Goal: Task Accomplishment & Management: Manage account settings

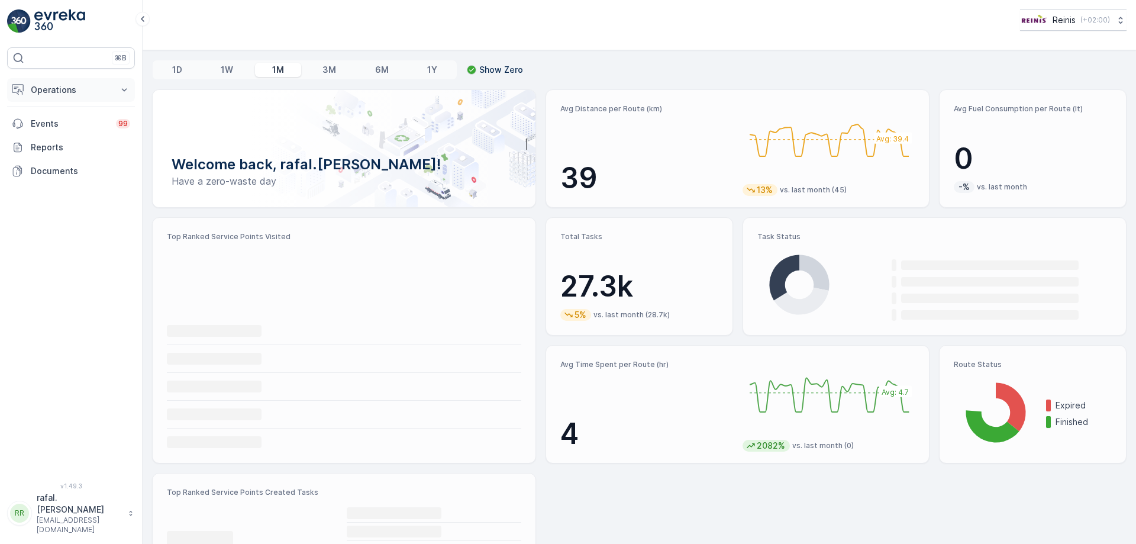
click at [48, 88] on p "Operations" at bounding box center [71, 90] width 80 height 12
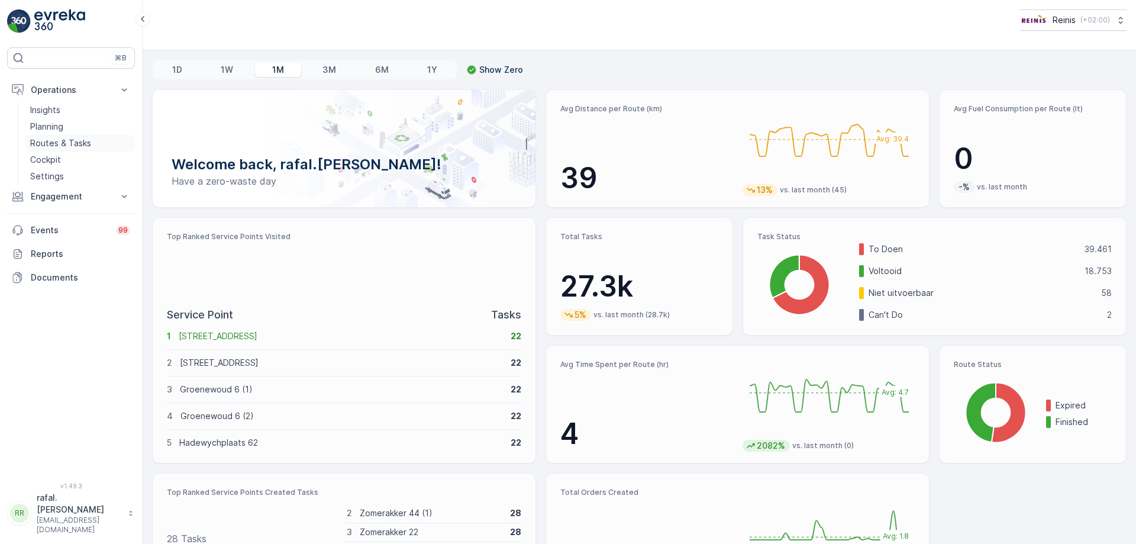
click at [81, 139] on p "Routes & Tasks" at bounding box center [60, 143] width 61 height 12
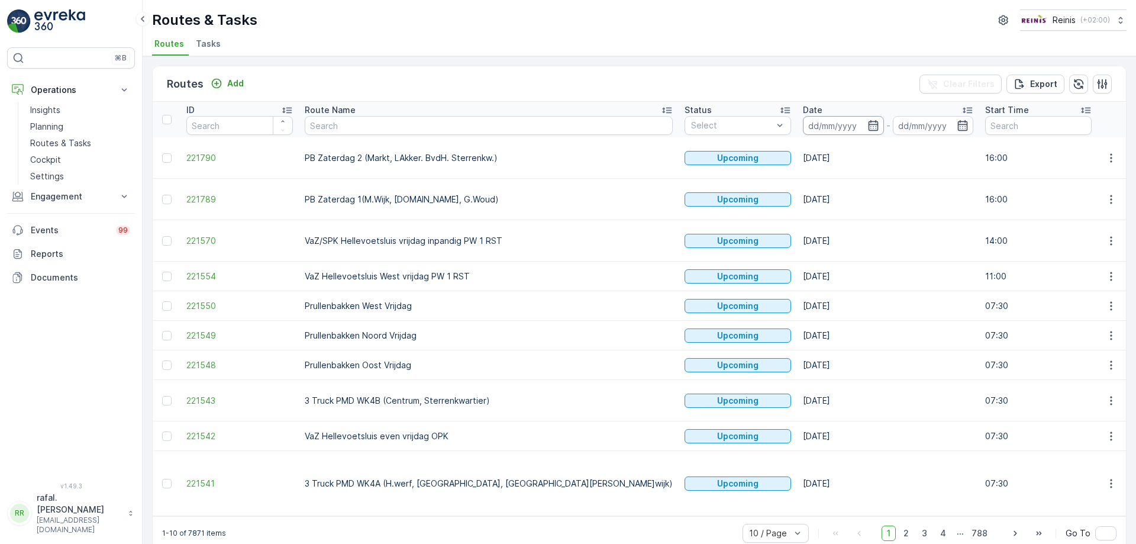
click at [803, 125] on input at bounding box center [843, 125] width 81 height 19
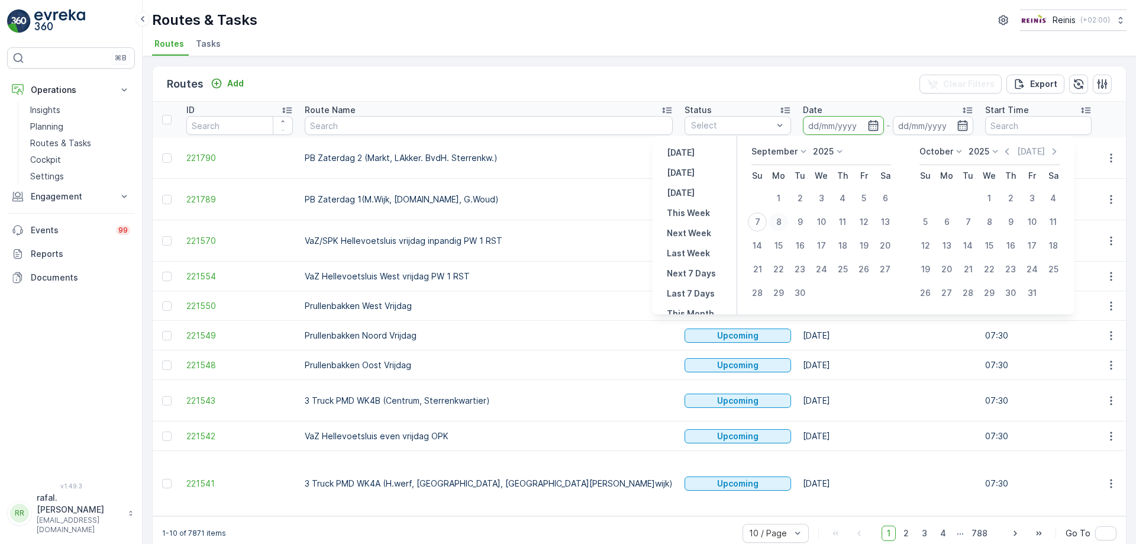
click at [775, 224] on div "8" at bounding box center [778, 221] width 19 height 19
type input "[DATE]"
click at [775, 224] on div "8" at bounding box center [778, 221] width 19 height 19
type input "[DATE]"
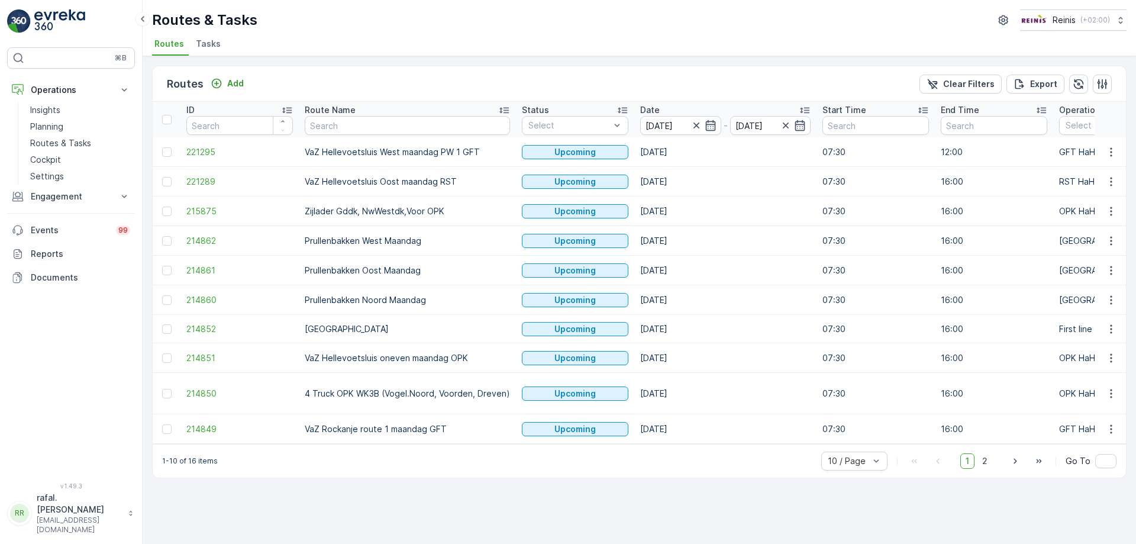
click at [500, 109] on icon at bounding box center [504, 110] width 12 height 12
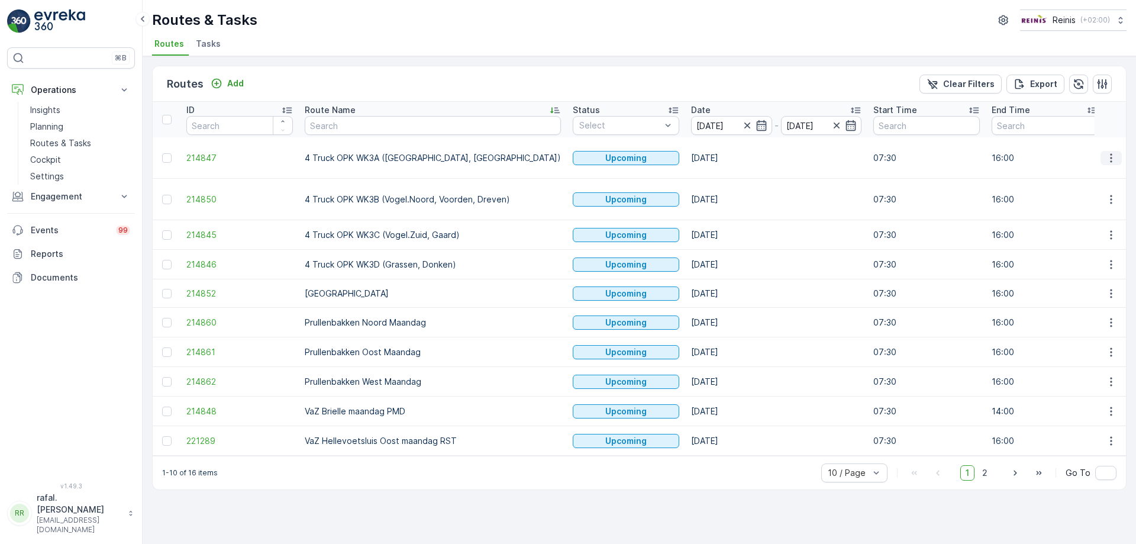
click at [1114, 152] on icon "button" at bounding box center [1111, 158] width 12 height 12
click at [1091, 239] on span "Change Assignee" at bounding box center [1083, 236] width 69 height 12
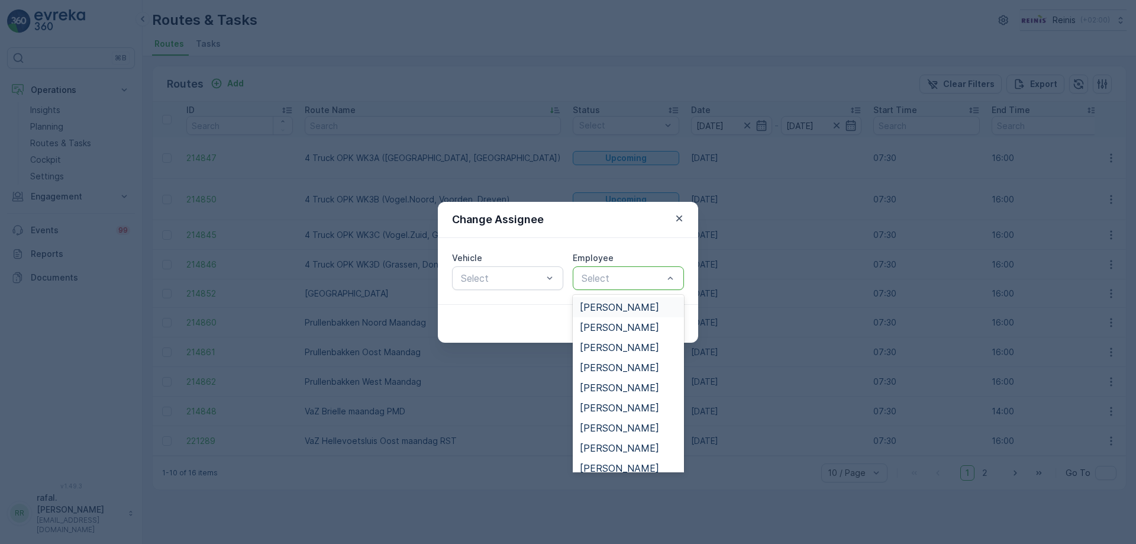
scroll to position [237, 0]
click at [638, 350] on span "[PERSON_NAME]" at bounding box center [619, 352] width 79 height 11
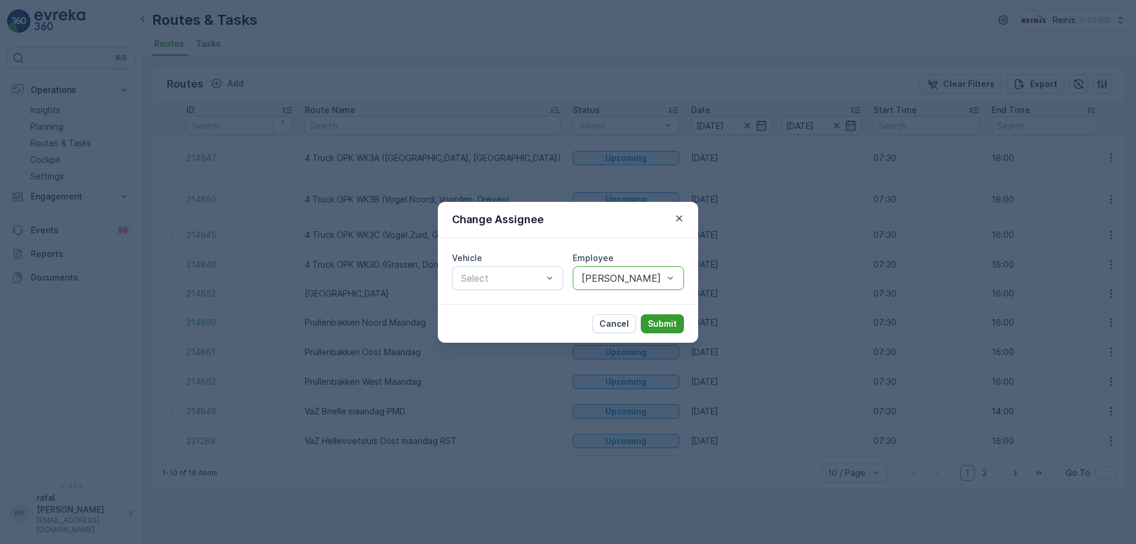
click at [660, 321] on p "Submit" at bounding box center [662, 324] width 29 height 12
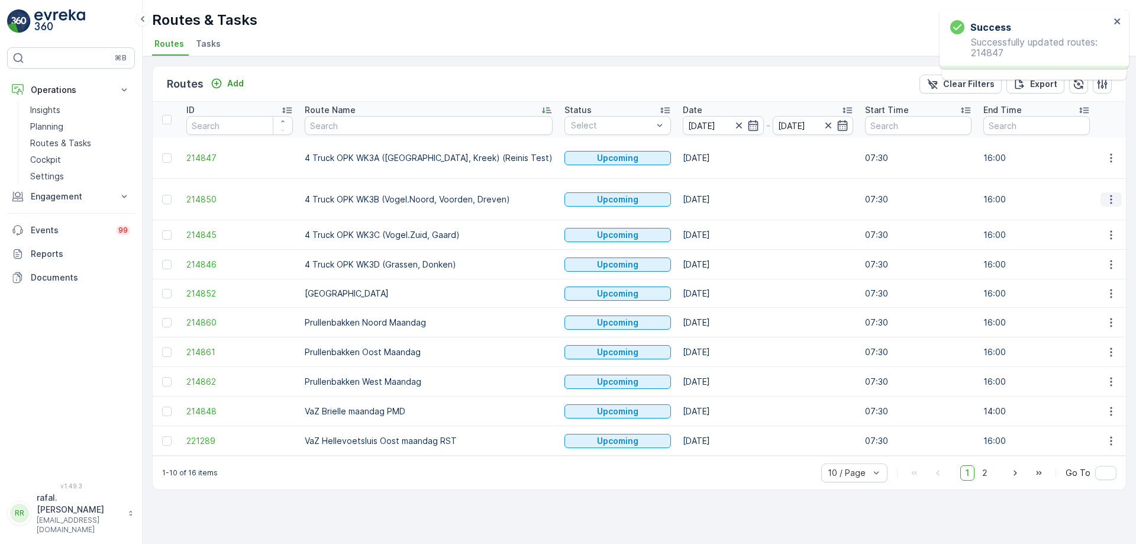
click at [1113, 193] on icon "button" at bounding box center [1111, 199] width 12 height 12
click at [1095, 269] on span "Change Assignee" at bounding box center [1083, 272] width 69 height 12
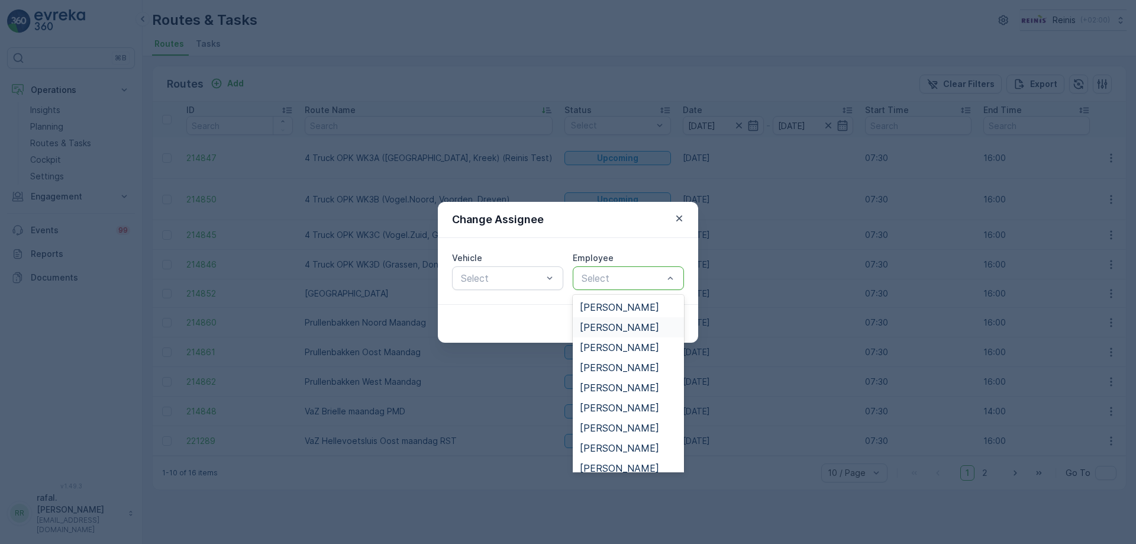
scroll to position [300, 0]
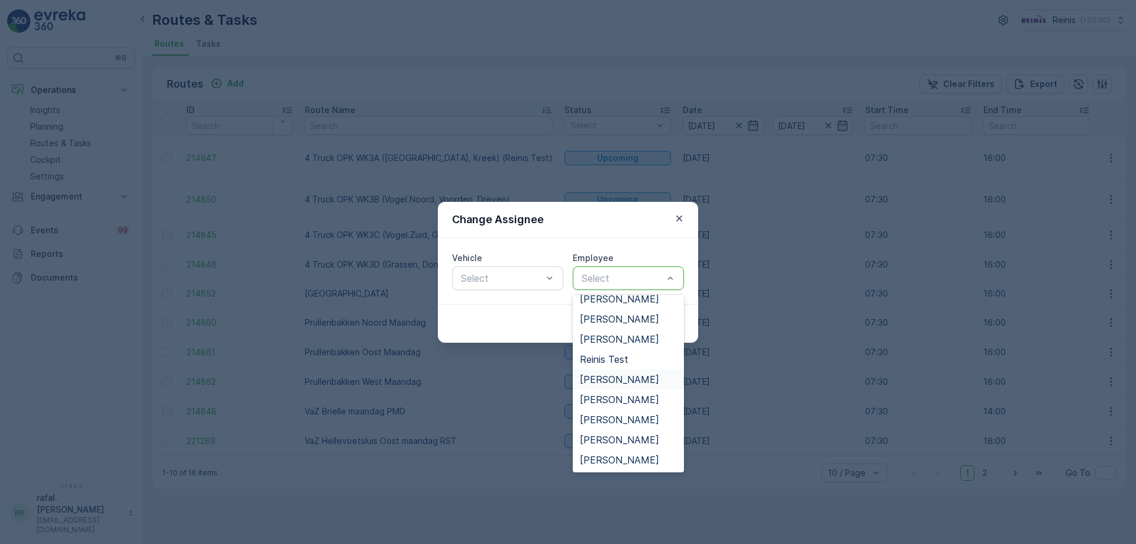
click at [631, 374] on span "[PERSON_NAME]" at bounding box center [619, 379] width 79 height 11
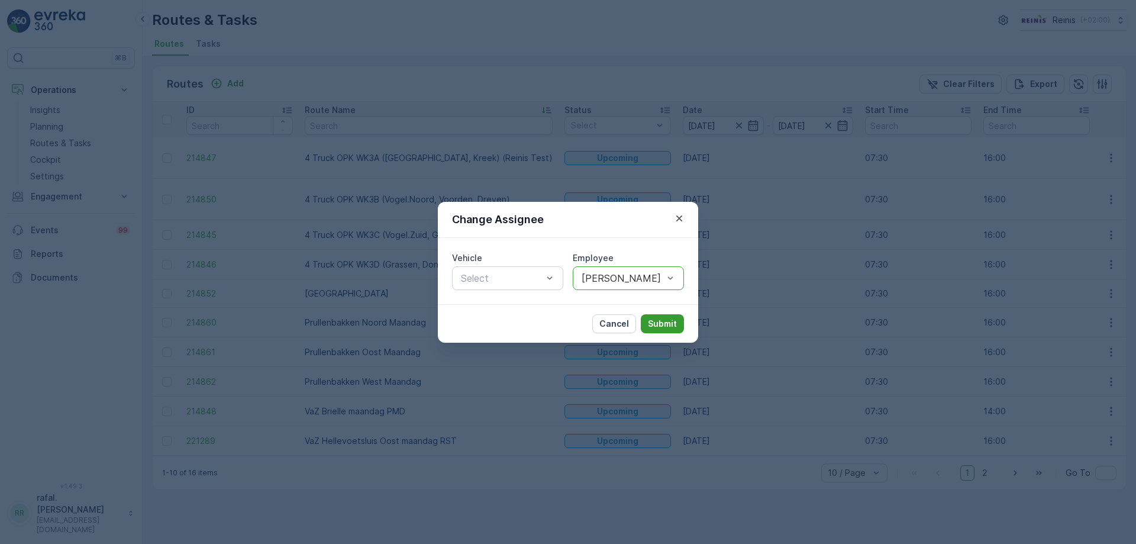
click at [658, 324] on p "Submit" at bounding box center [662, 324] width 29 height 12
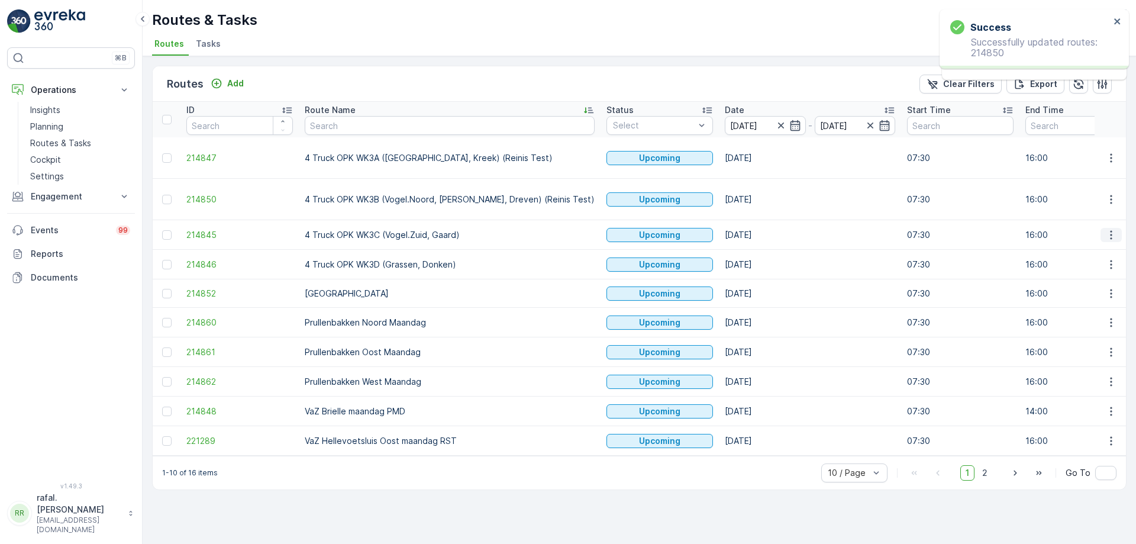
click at [1108, 229] on icon "button" at bounding box center [1111, 235] width 12 height 12
click at [1091, 307] on span "Change Assignee" at bounding box center [1083, 307] width 69 height 12
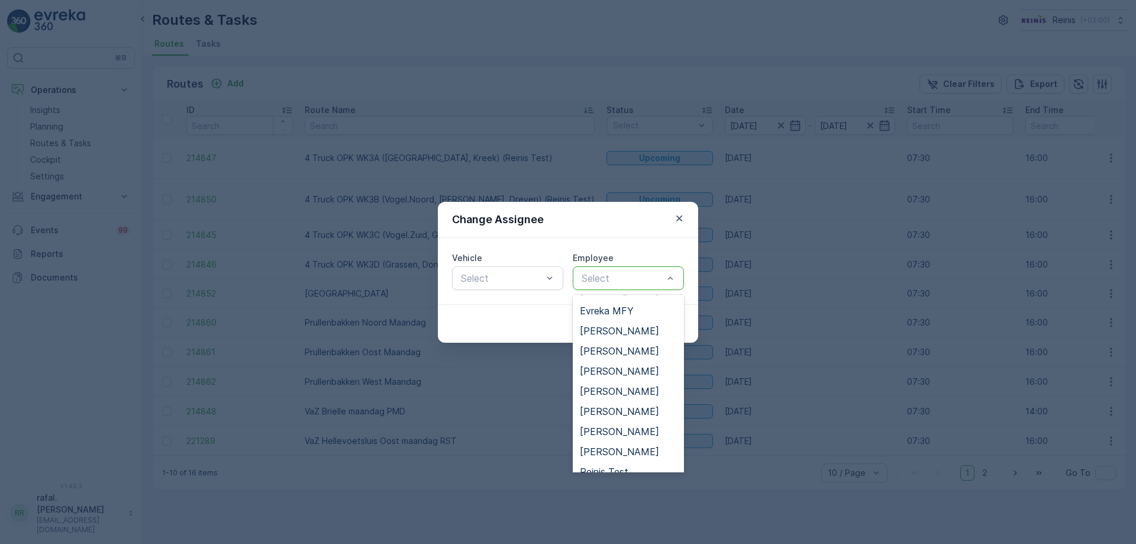
scroll to position [237, 0]
click at [631, 452] on span "[PERSON_NAME]" at bounding box center [619, 452] width 79 height 11
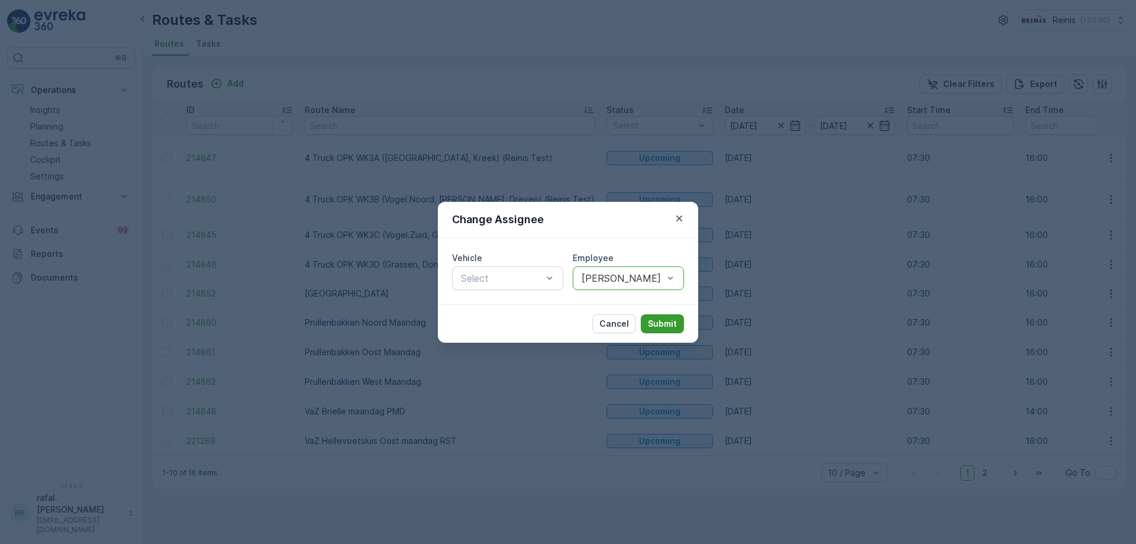
click at [664, 321] on p "Submit" at bounding box center [662, 324] width 29 height 12
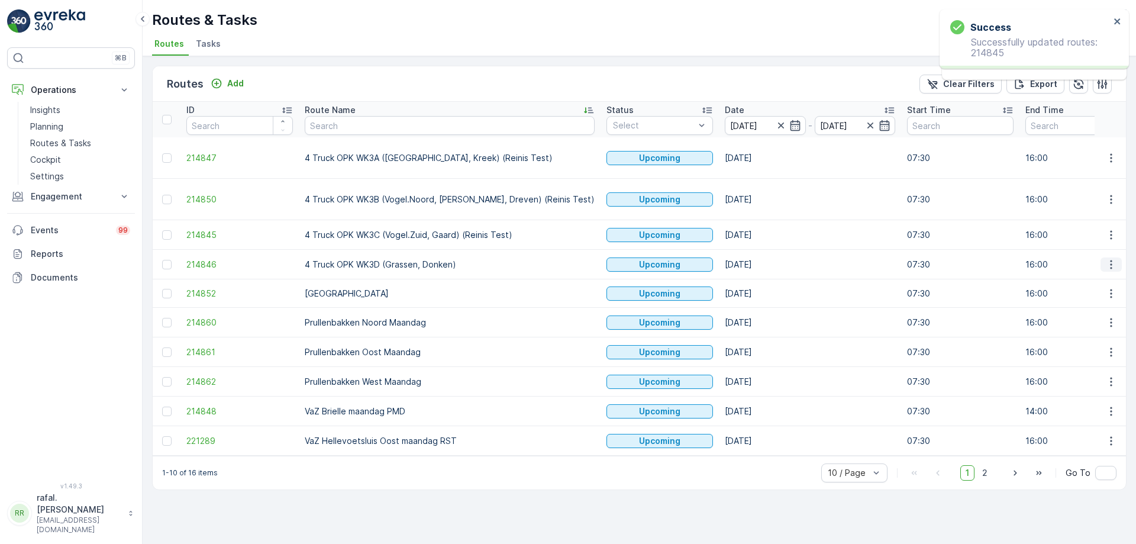
click at [1113, 258] on icon "button" at bounding box center [1111, 264] width 12 height 12
click at [1094, 334] on span "Change Assignee" at bounding box center [1083, 337] width 69 height 12
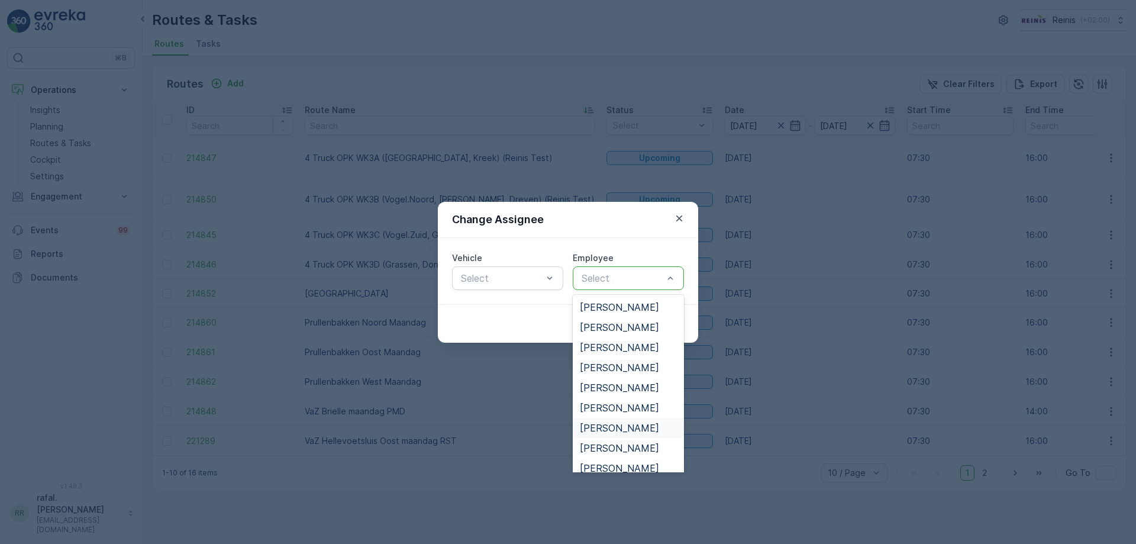
click at [618, 424] on span "[PERSON_NAME]" at bounding box center [619, 427] width 79 height 11
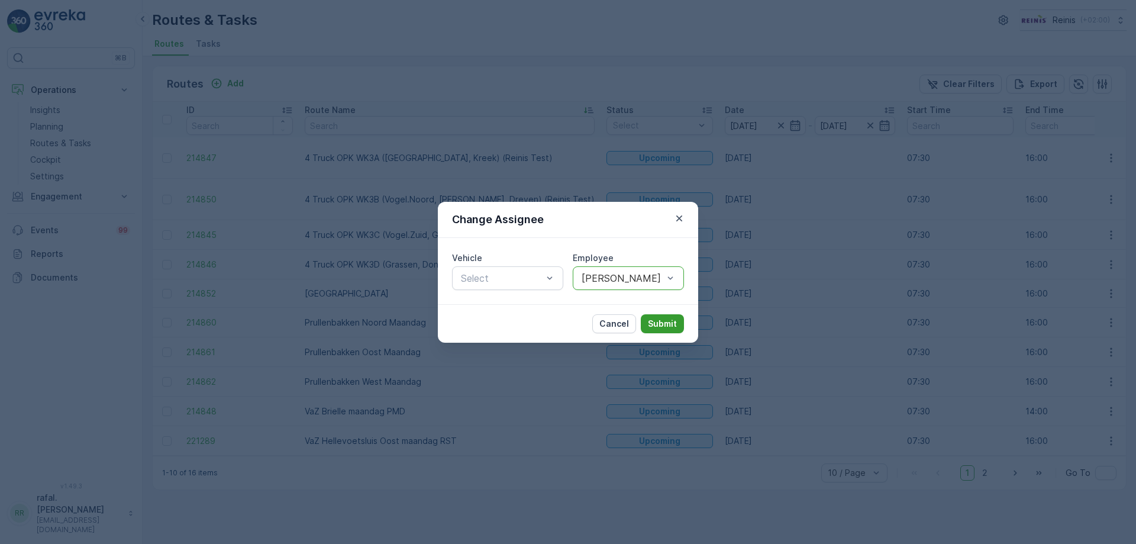
click at [659, 320] on p "Submit" at bounding box center [662, 324] width 29 height 12
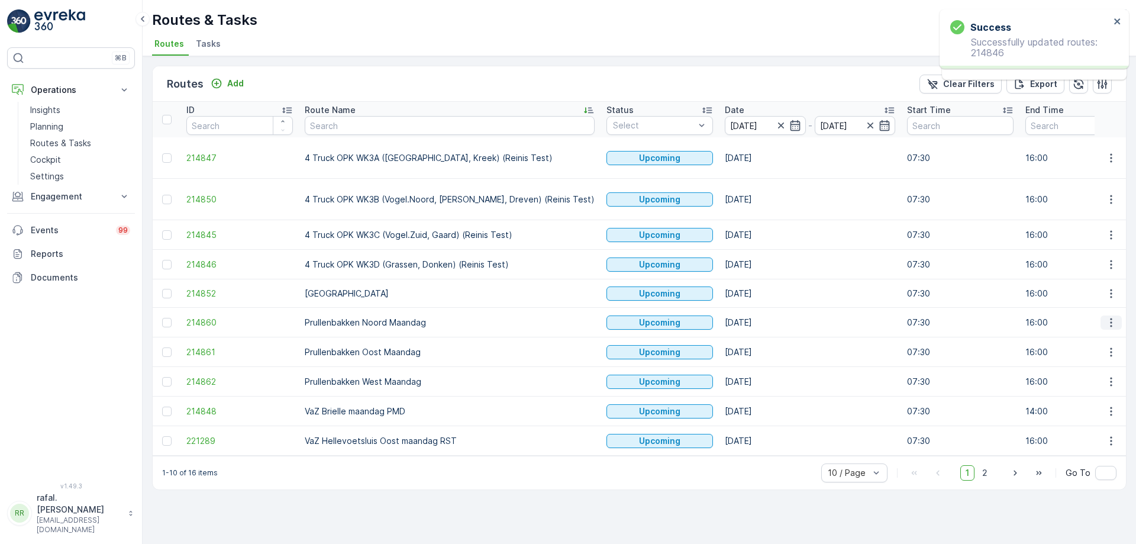
click at [1106, 316] on icon "button" at bounding box center [1111, 322] width 12 height 12
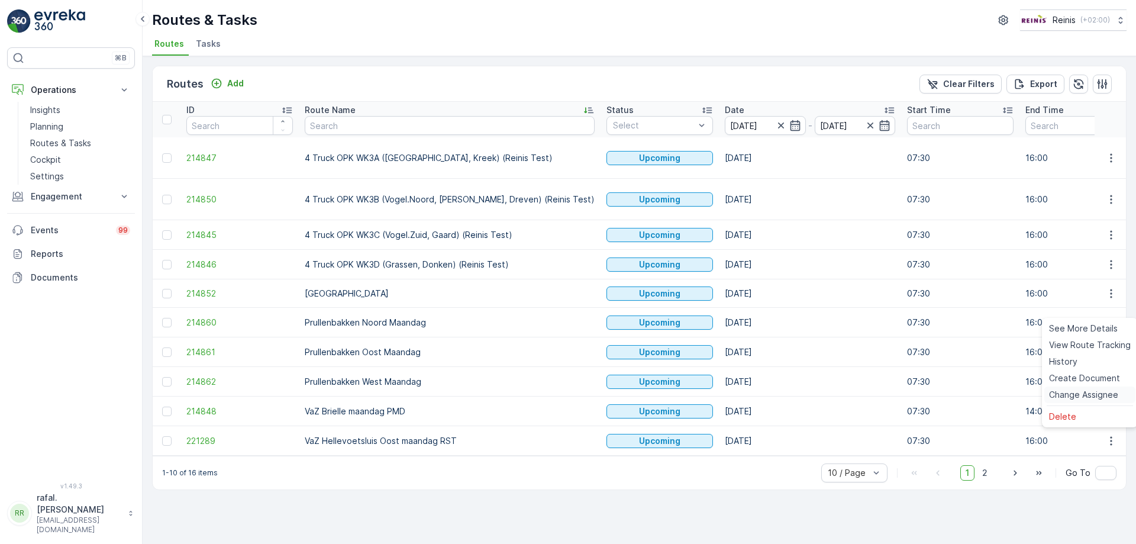
click at [1094, 395] on span "Change Assignee" at bounding box center [1083, 395] width 69 height 12
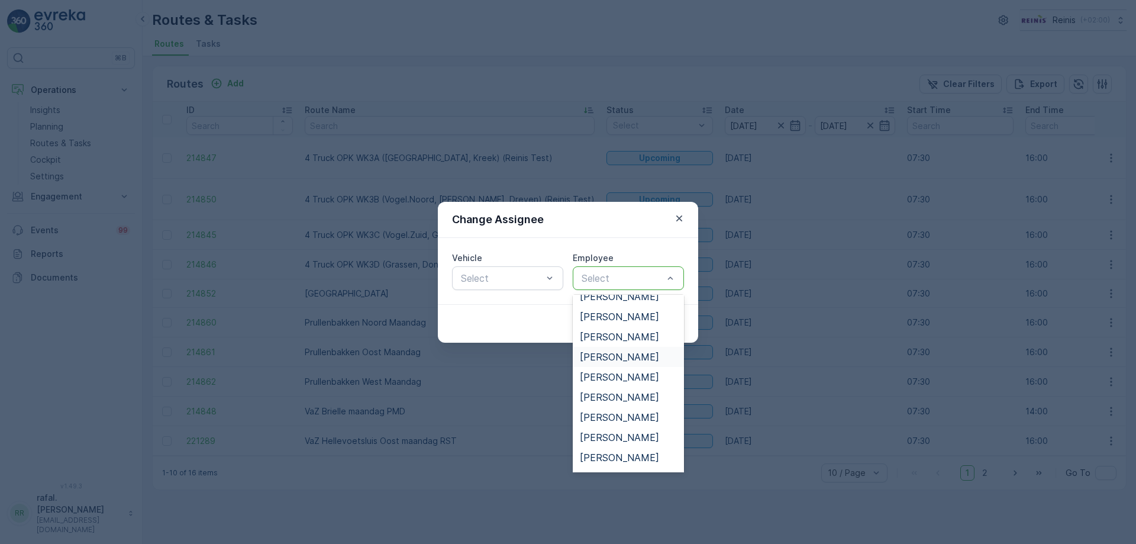
scroll to position [532, 0]
drag, startPoint x: 625, startPoint y: 378, endPoint x: 629, endPoint y: 372, distance: 7.6
click at [625, 378] on span "[PERSON_NAME]" at bounding box center [619, 378] width 79 height 11
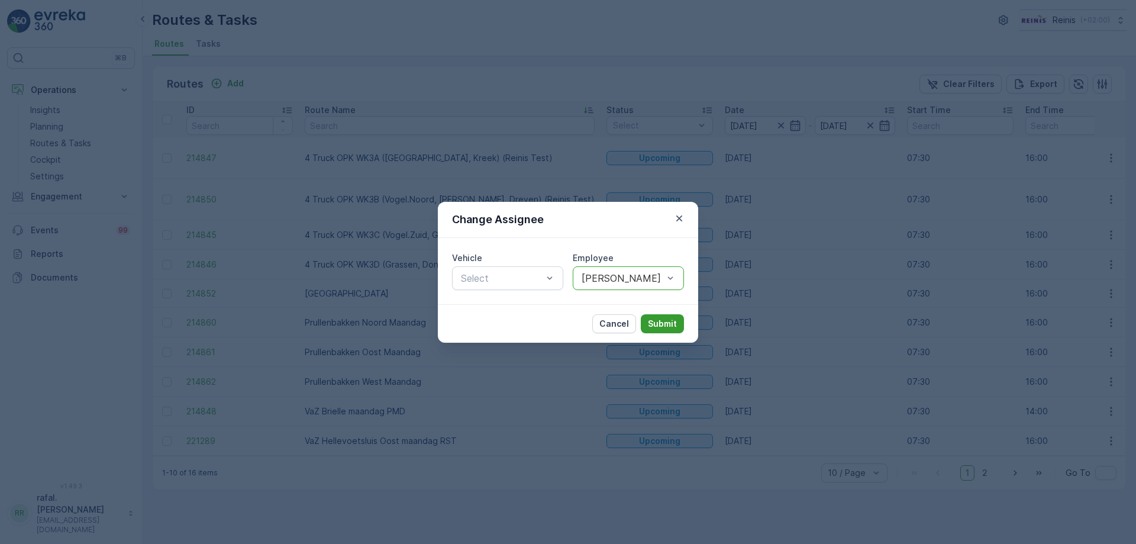
click at [660, 319] on p "Submit" at bounding box center [662, 324] width 29 height 12
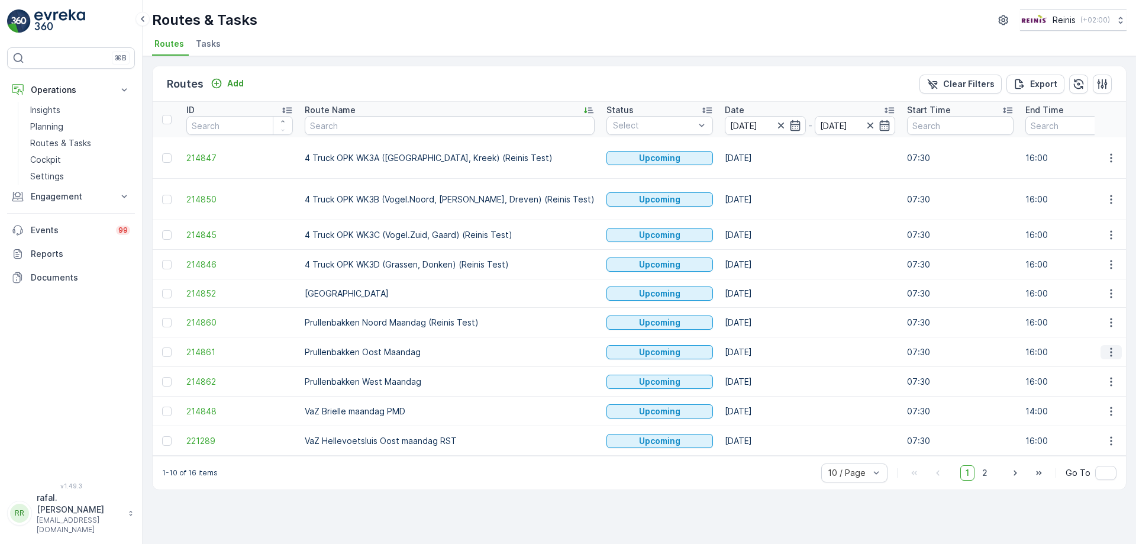
click at [1110, 347] on icon "button" at bounding box center [1111, 351] width 2 height 9
click at [1088, 424] on span "Change Assignee" at bounding box center [1083, 424] width 69 height 12
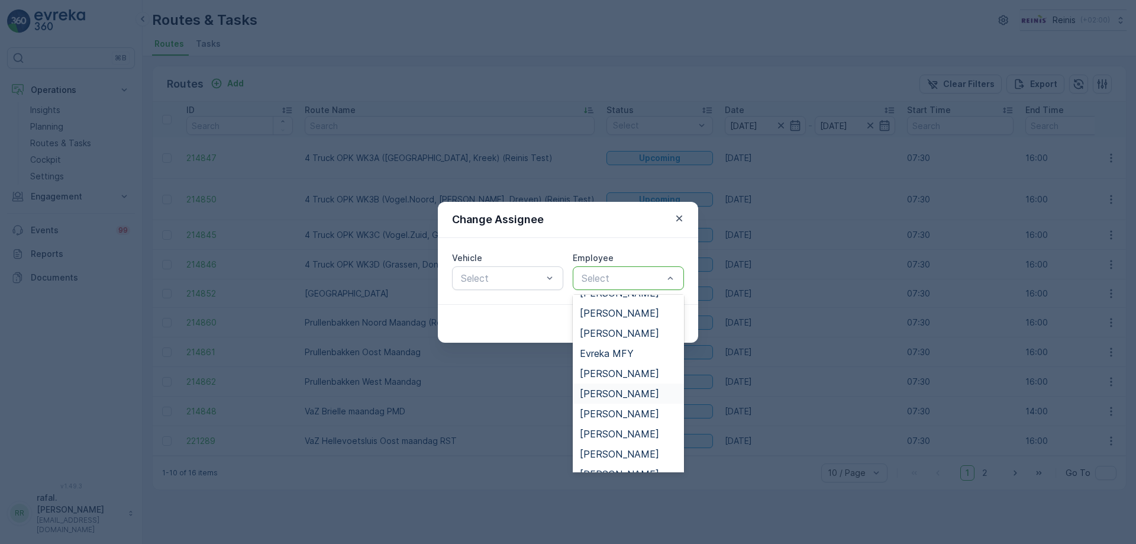
scroll to position [355, 0]
click at [630, 412] on span "[PERSON_NAME]" at bounding box center [619, 414] width 79 height 11
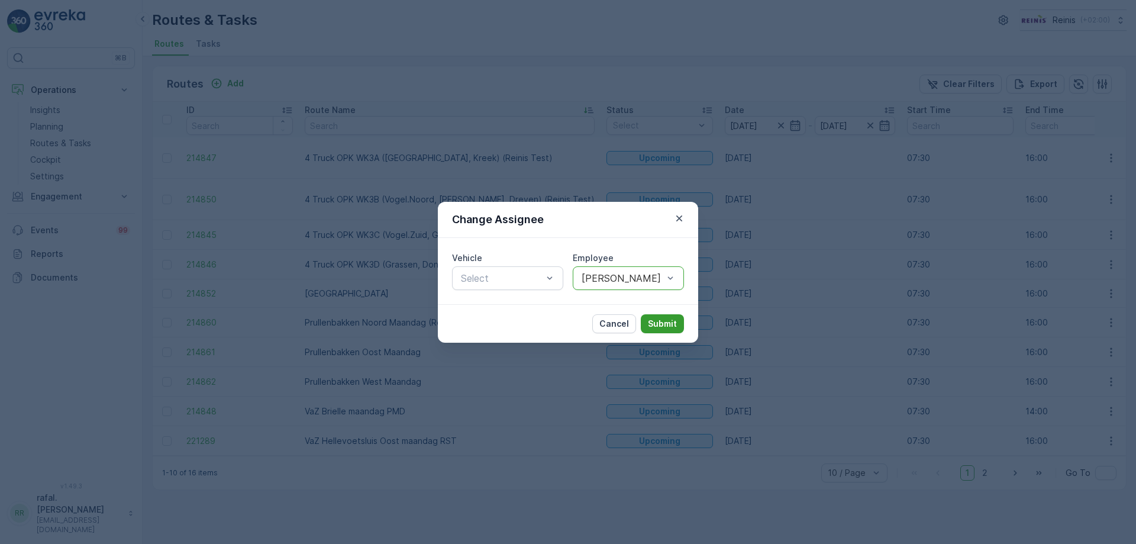
click at [654, 322] on p "Submit" at bounding box center [662, 324] width 29 height 12
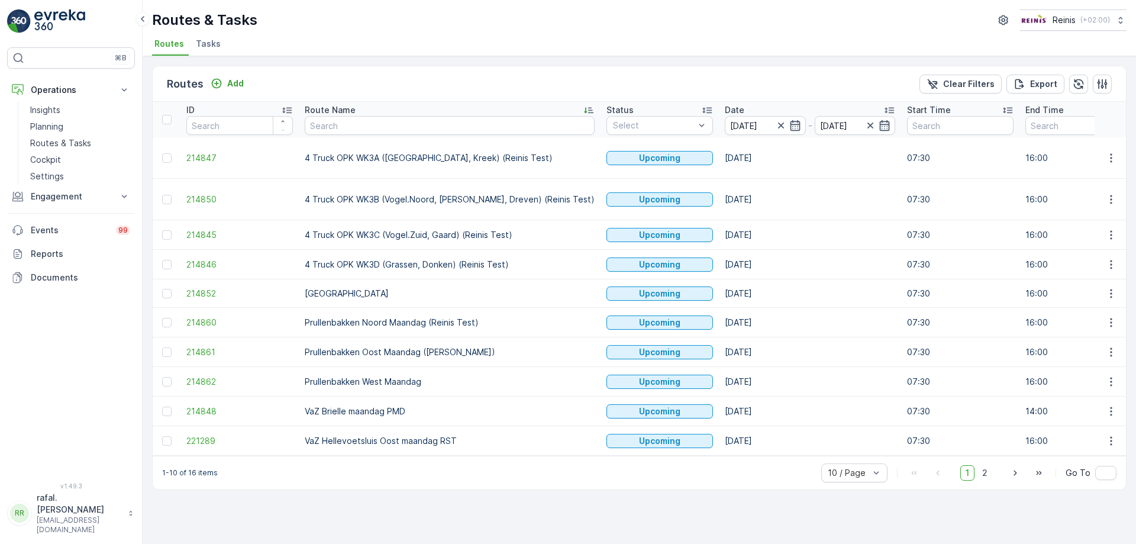
click at [828, 38] on ul "Routes Tasks" at bounding box center [634, 45] width 965 height 20
click at [853, 437] on div "50 / Page" at bounding box center [854, 446] width 66 height 19
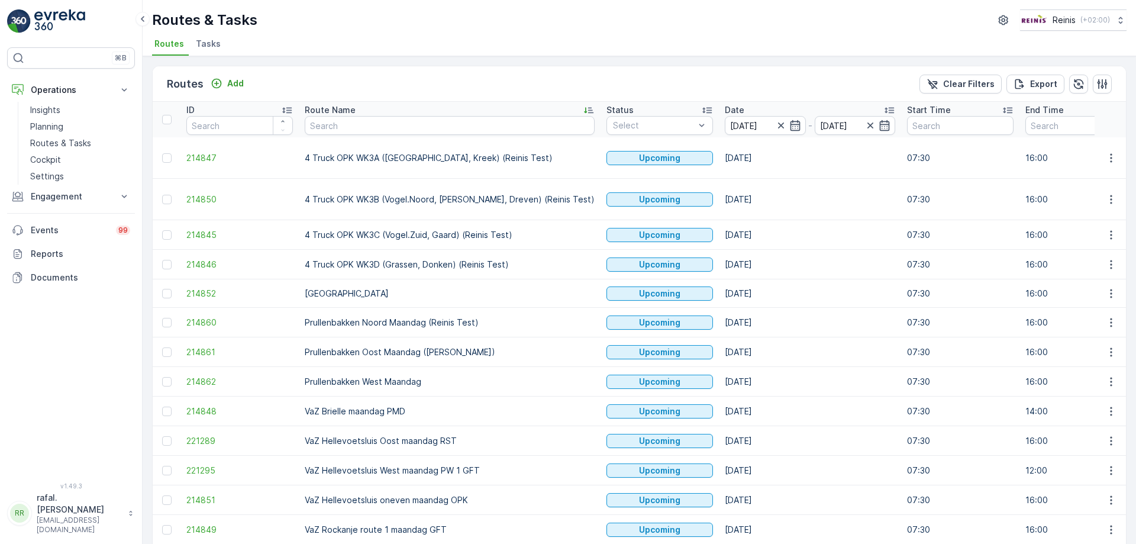
scroll to position [127, 0]
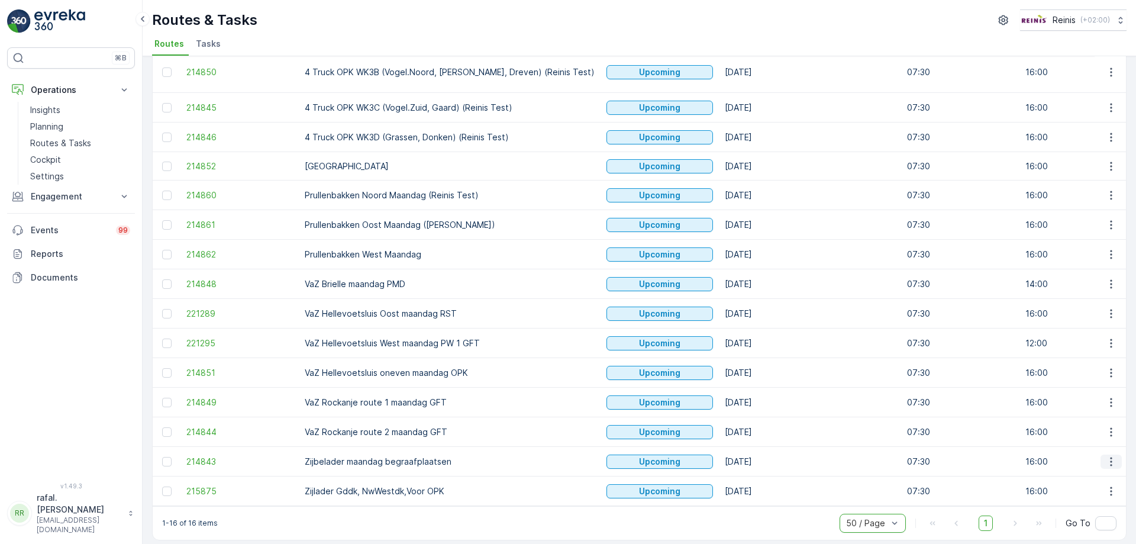
click at [1105, 455] on icon "button" at bounding box center [1111, 461] width 12 height 12
click at [1082, 410] on span "Change Assignee" at bounding box center [1083, 410] width 69 height 12
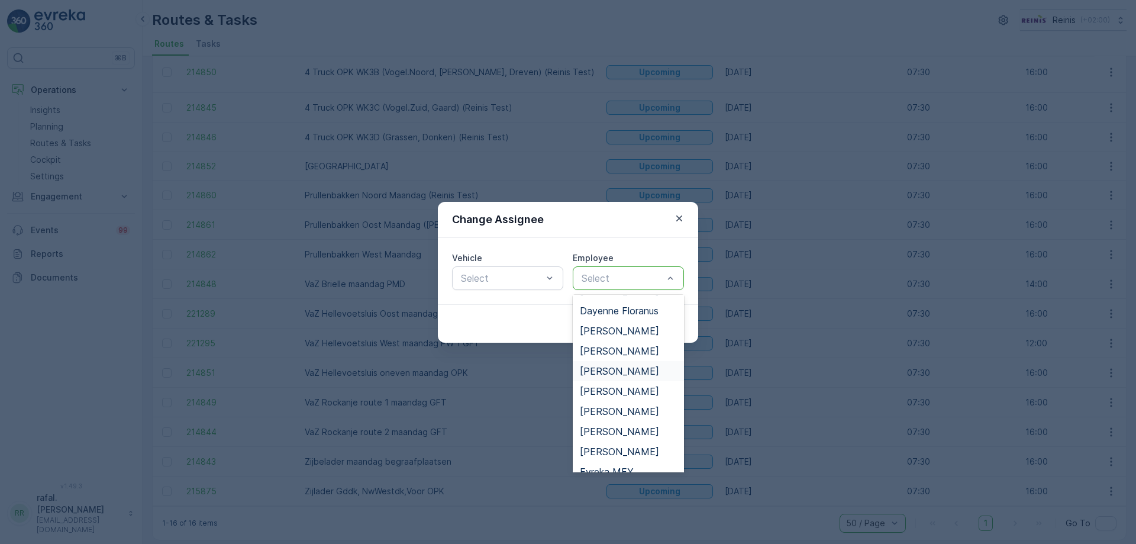
scroll to position [59, 0]
click at [623, 371] on span "[PERSON_NAME]" at bounding box center [619, 368] width 79 height 11
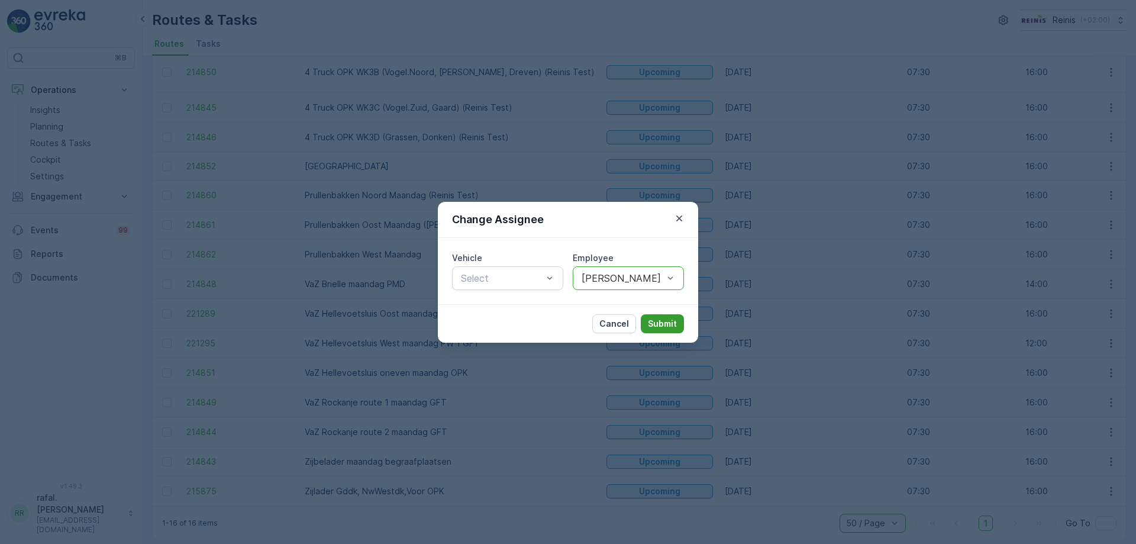
click at [655, 324] on p "Submit" at bounding box center [662, 324] width 29 height 12
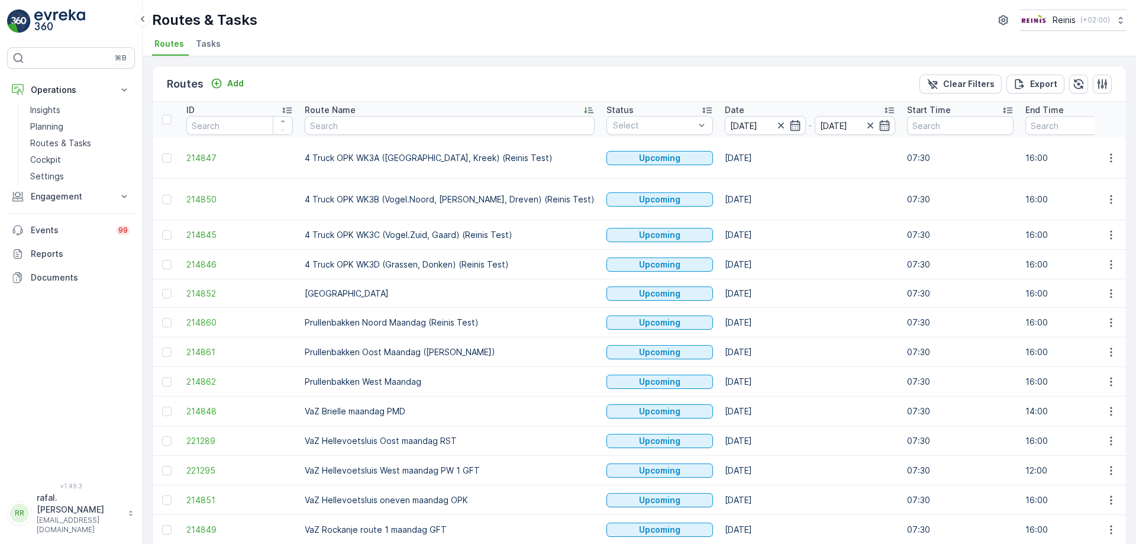
scroll to position [127, 0]
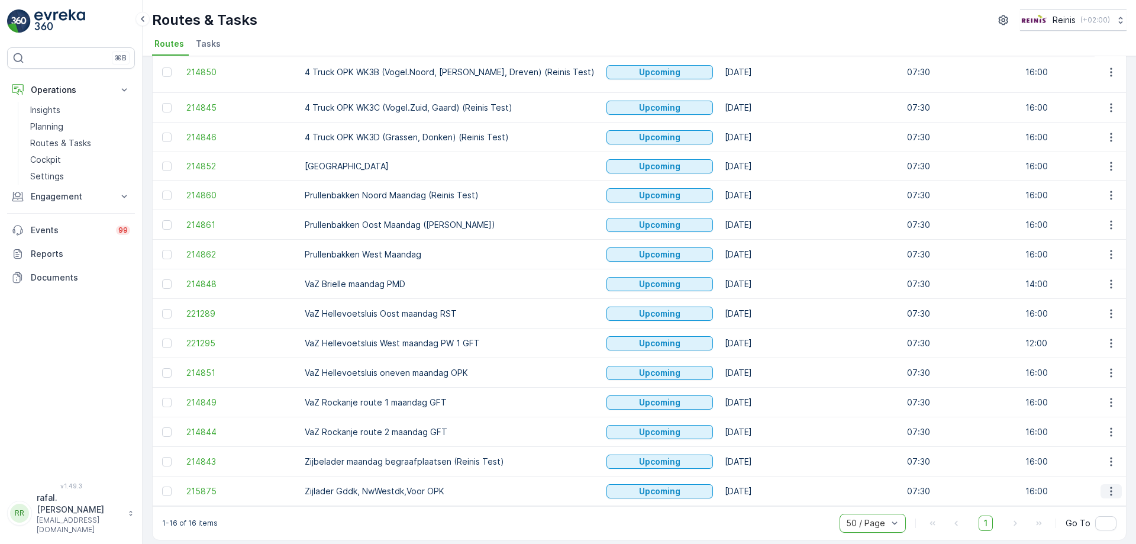
click at [1109, 485] on icon "button" at bounding box center [1111, 491] width 12 height 12
click at [1074, 439] on span "Change Assignee" at bounding box center [1083, 440] width 69 height 12
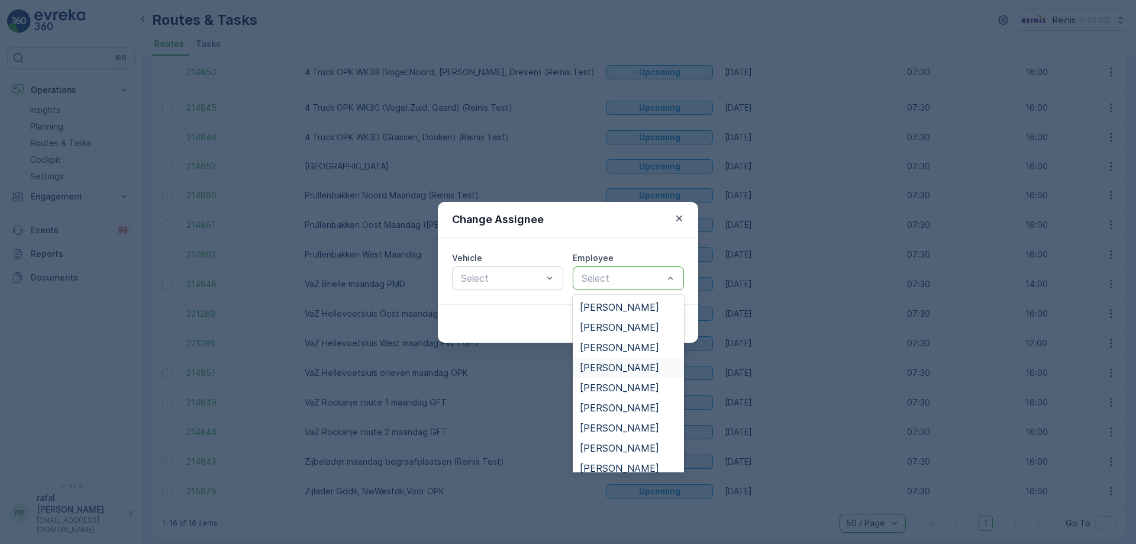
click at [632, 368] on div "[PERSON_NAME]" at bounding box center [628, 367] width 97 height 11
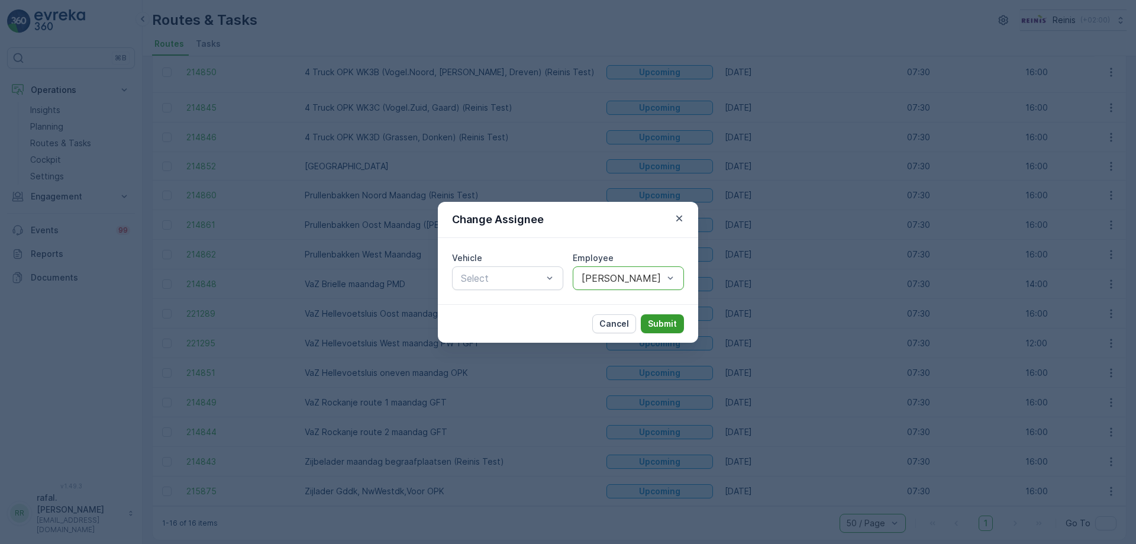
click at [677, 325] on button "Submit" at bounding box center [662, 323] width 43 height 19
